Goal: Information Seeking & Learning: Learn about a topic

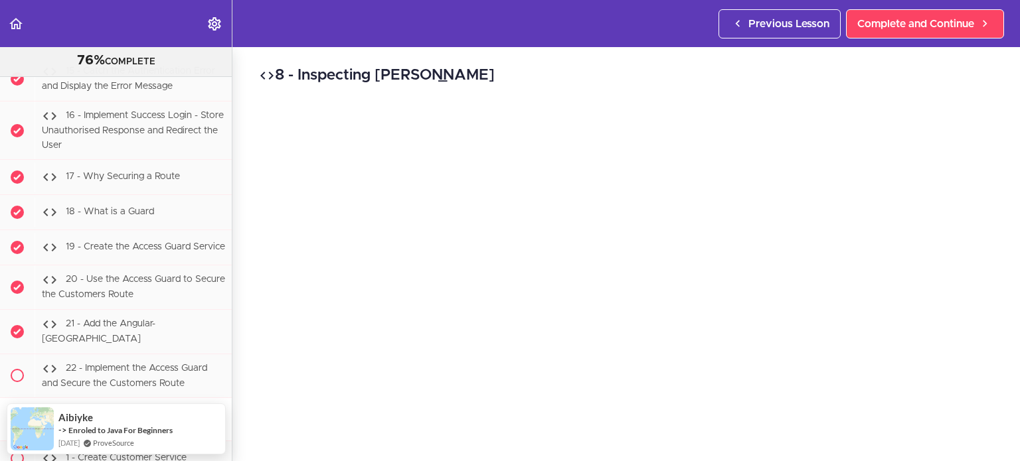
scroll to position [26948, 0]
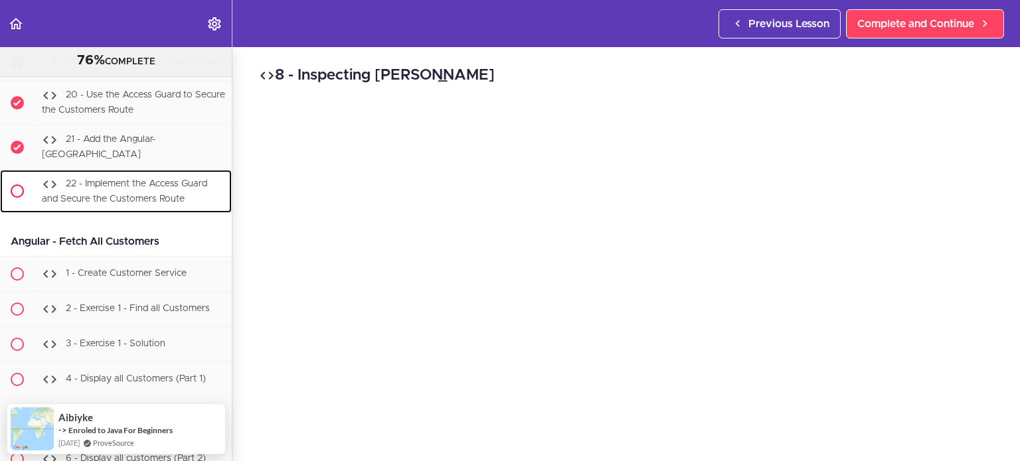
click at [169, 204] on span "22 - Implement the Access Guard and Secure the Customers Route" at bounding box center [124, 191] width 165 height 25
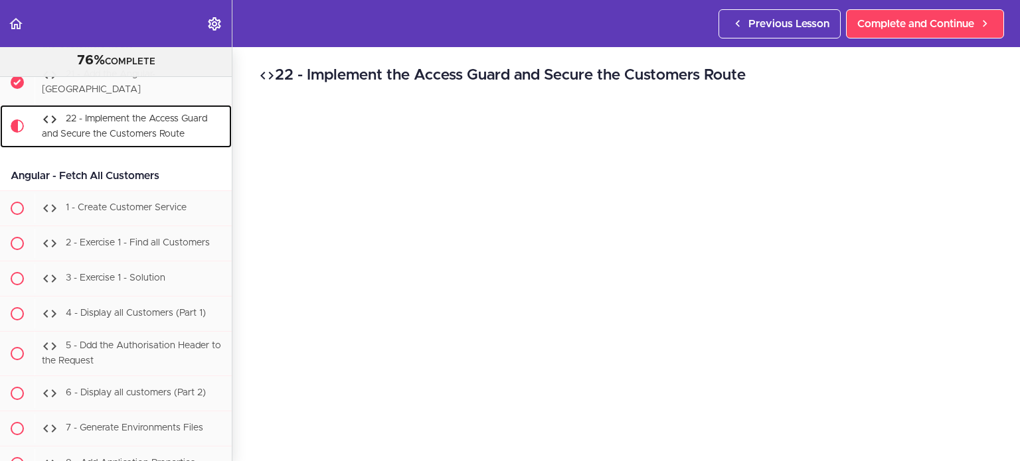
scroll to position [27039, 0]
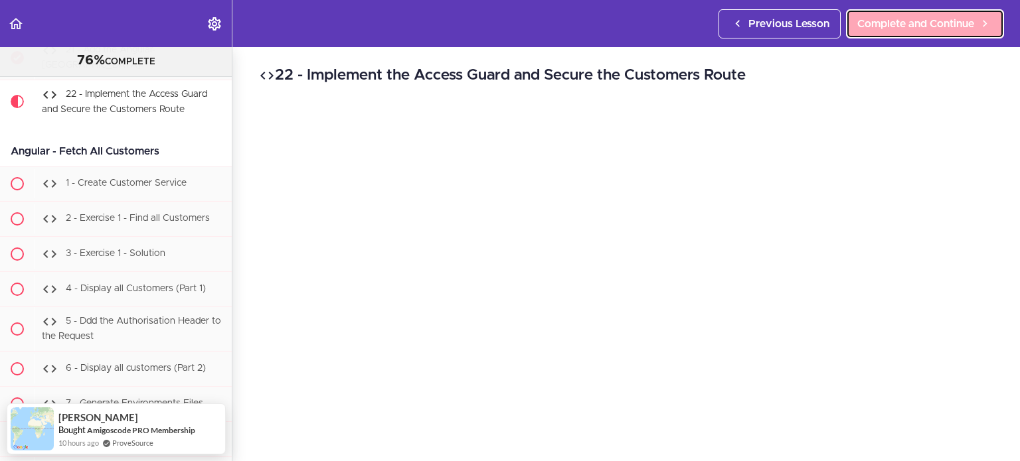
click at [975, 21] on link "Complete and Continue" at bounding box center [925, 23] width 158 height 29
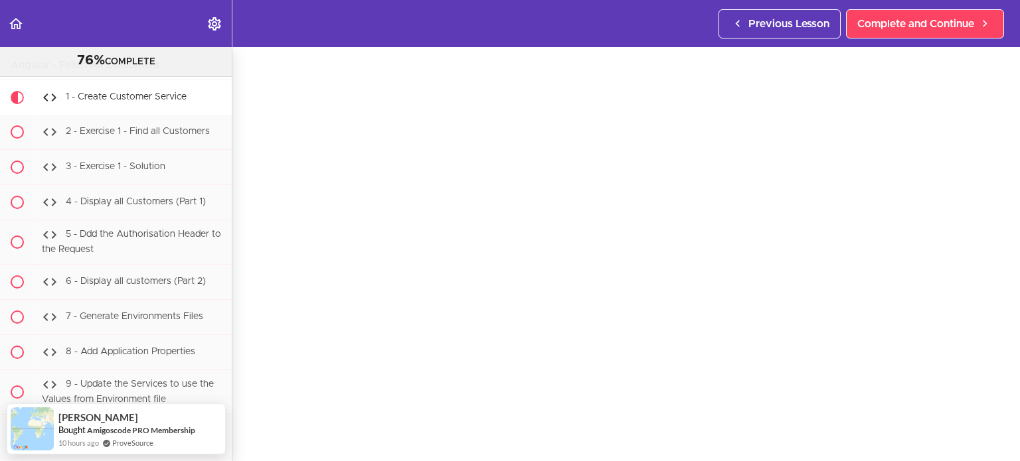
scroll to position [137, 0]
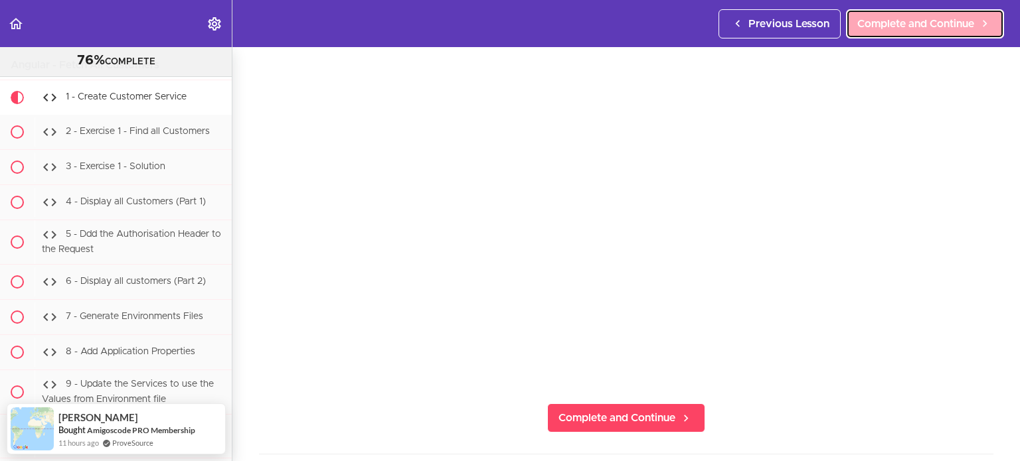
click at [914, 27] on span "Complete and Continue" at bounding box center [915, 24] width 117 height 16
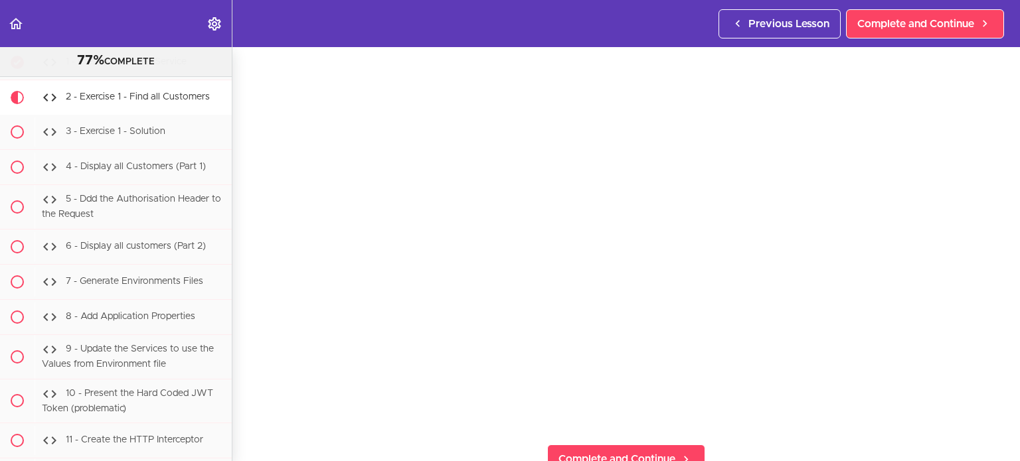
scroll to position [98, 0]
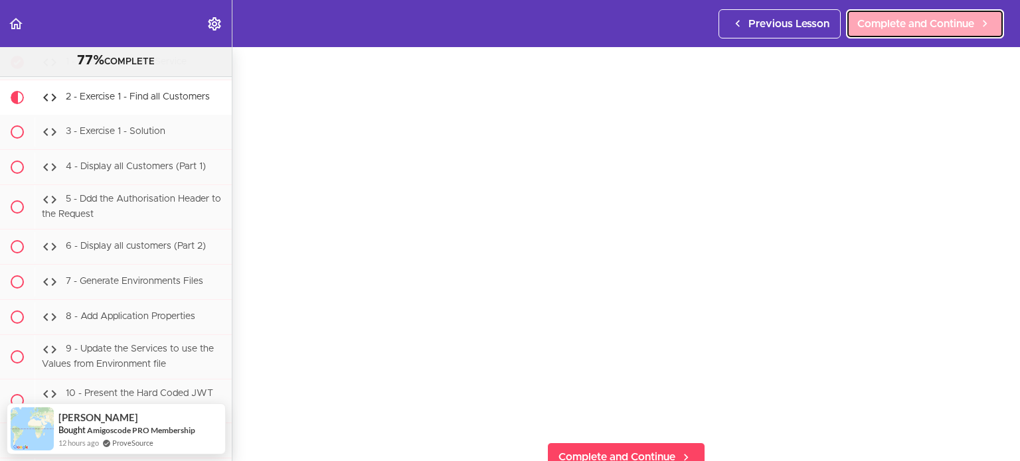
click at [914, 23] on span "Complete and Continue" at bounding box center [915, 24] width 117 height 16
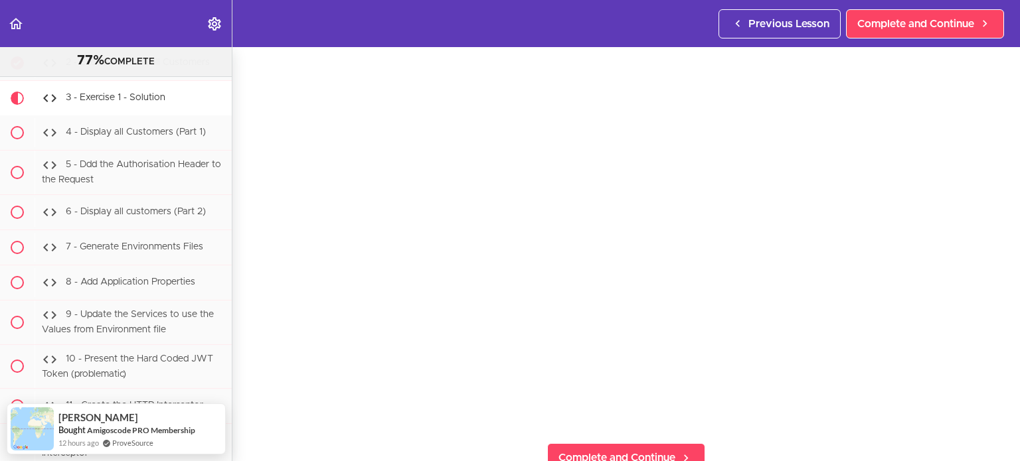
scroll to position [102, 0]
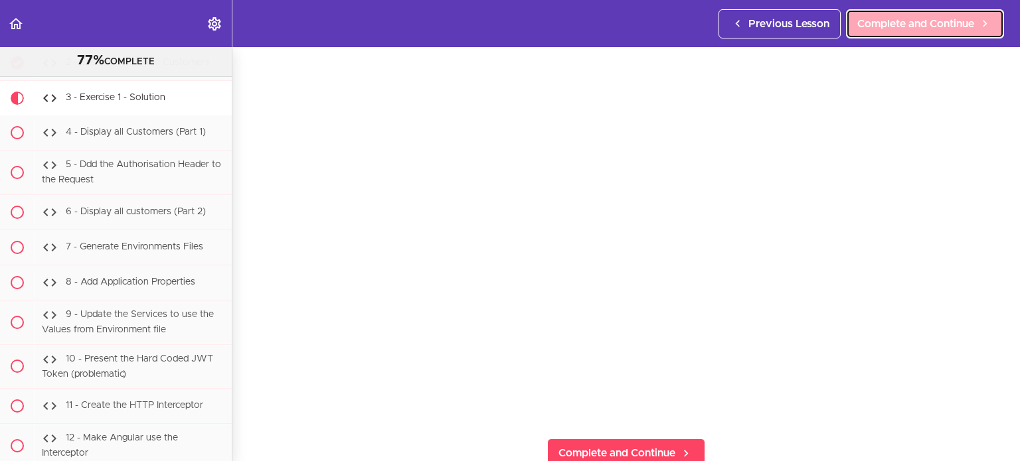
click at [945, 24] on span "Complete and Continue" at bounding box center [915, 24] width 117 height 16
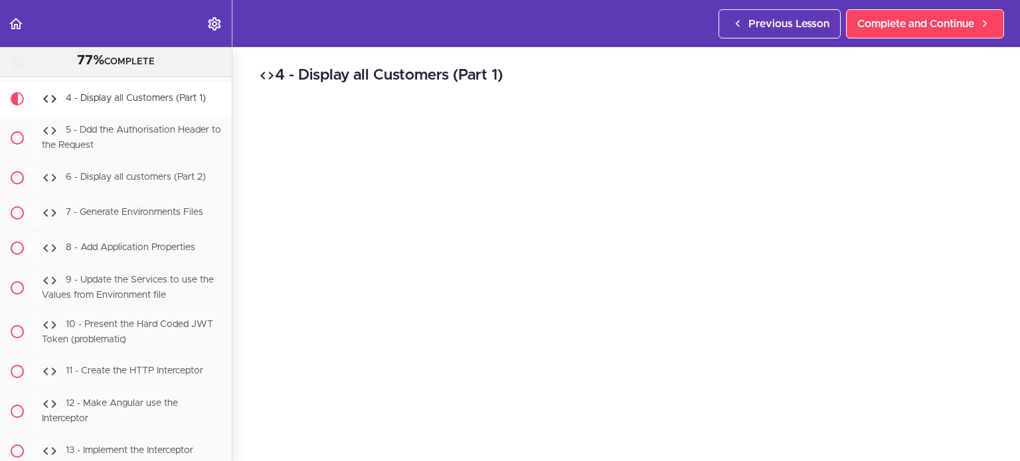
scroll to position [96, 0]
